Goal: Information Seeking & Learning: Learn about a topic

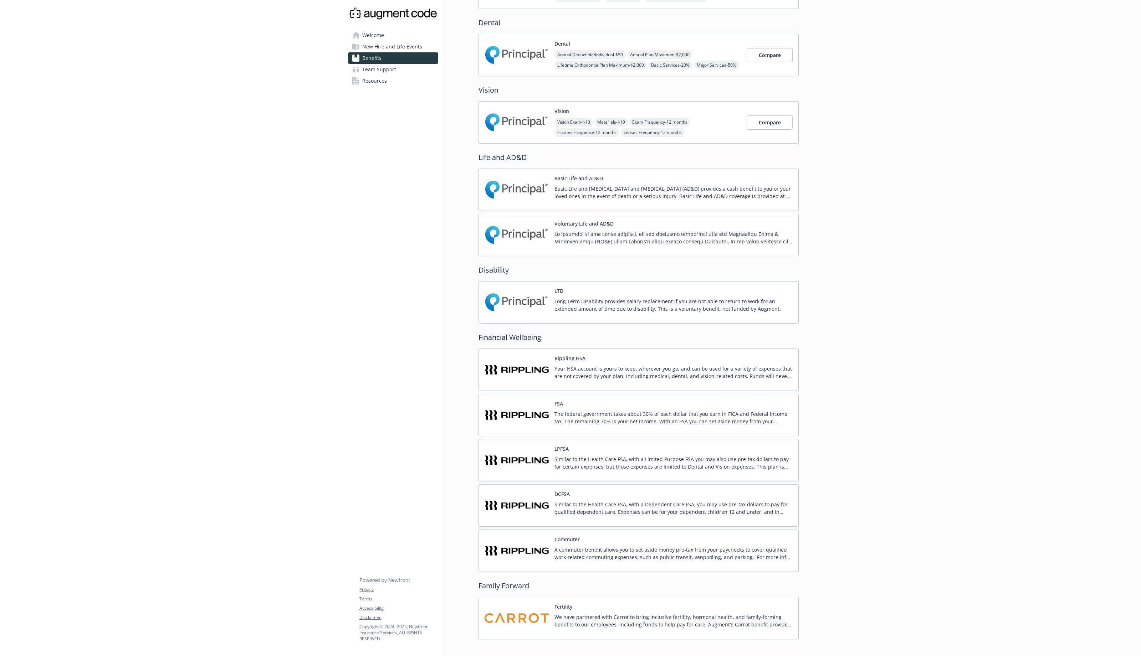
scroll to position [238, 0]
